Goal: Check status: Check status

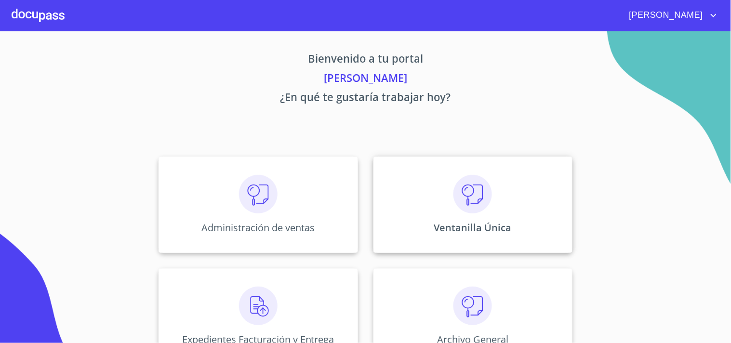
click at [421, 219] on div "Ventanilla Única" at bounding box center [472, 205] width 199 height 96
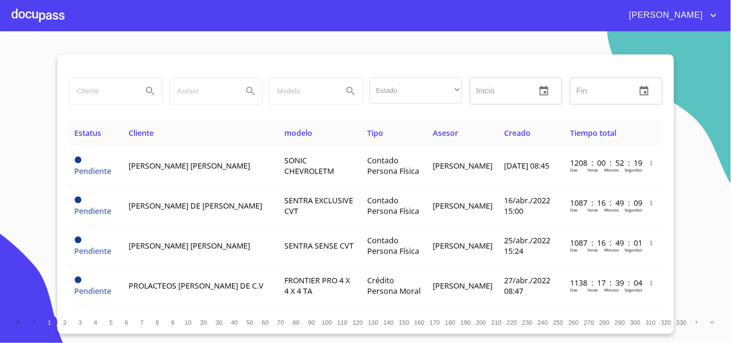
click at [84, 92] on input "search" at bounding box center [102, 91] width 66 height 26
type input "A"
type input "[PERSON_NAME]"
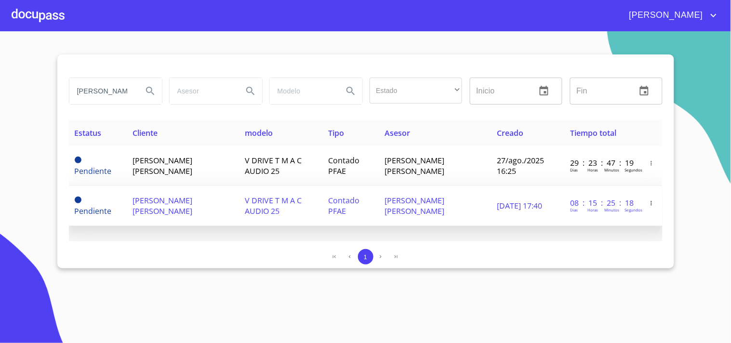
click at [452, 203] on td "[PERSON_NAME] [PERSON_NAME]" at bounding box center [435, 206] width 113 height 40
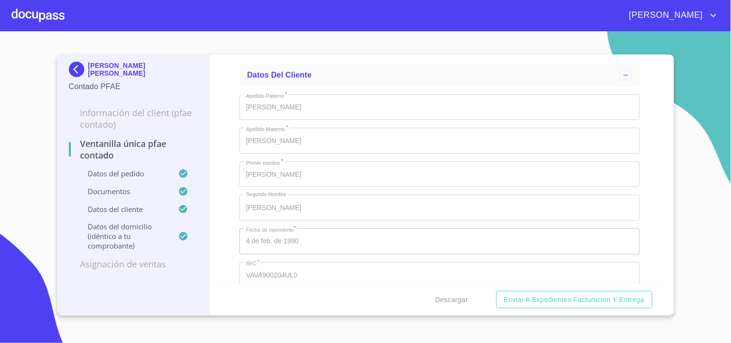
scroll to position [2141, 0]
